Goal: Find specific page/section: Find specific page/section

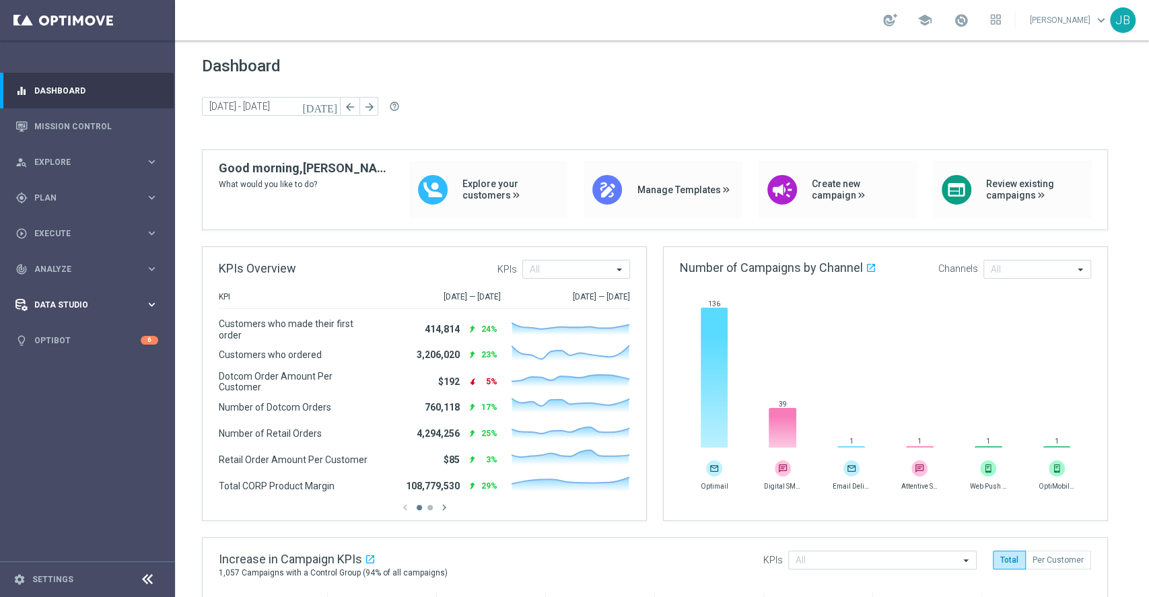
click at [75, 313] on div "Data Studio keyboard_arrow_right" at bounding box center [87, 305] width 174 height 36
click at [53, 191] on div "gps_fixed Plan keyboard_arrow_right" at bounding box center [87, 198] width 174 height 36
click at [69, 366] on span "Analyze" at bounding box center [89, 370] width 111 height 8
click at [63, 395] on span "BI Studio" at bounding box center [84, 398] width 96 height 8
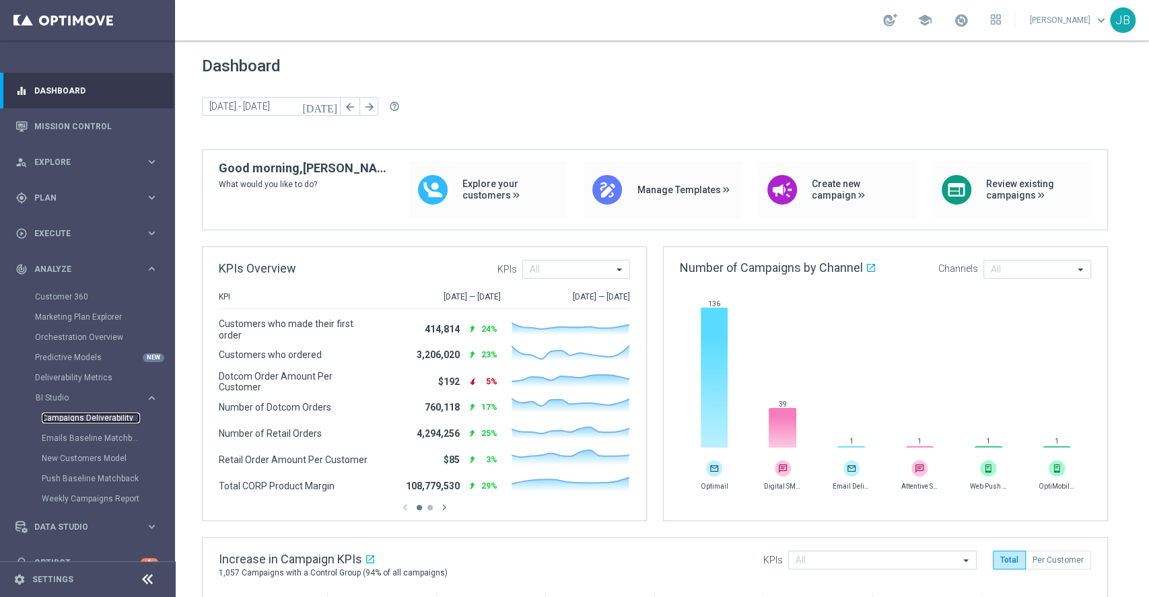
click at [105, 421] on link "Campaigns Deliverability" at bounding box center [91, 418] width 98 height 11
